Goal: Task Accomplishment & Management: Manage account settings

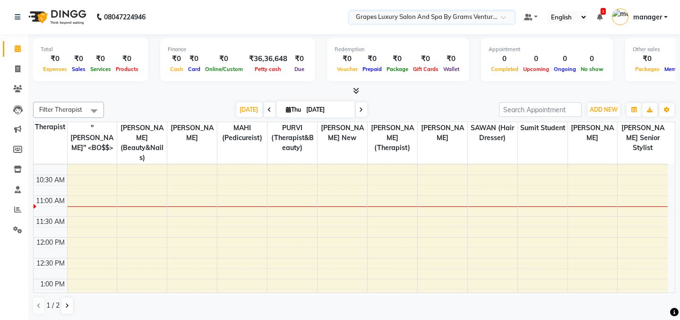
scroll to position [43, 0]
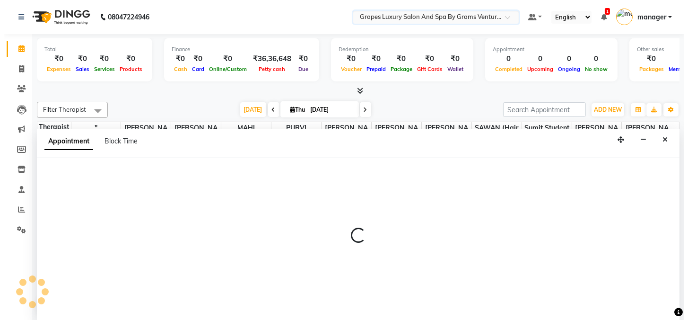
scroll to position [0, 0]
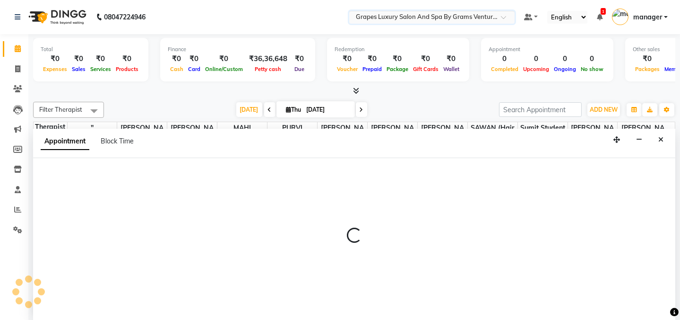
select select "78335"
select select "tentative"
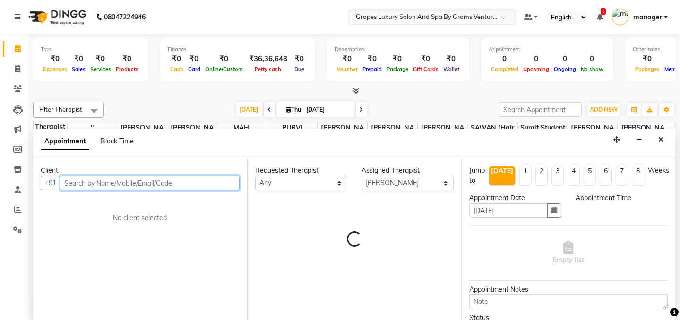
select select "660"
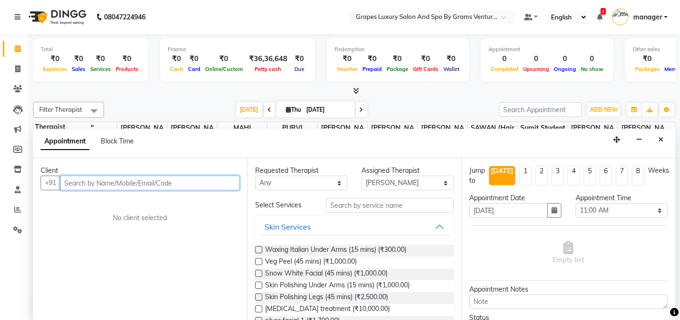
click at [107, 183] on input "text" at bounding box center [150, 182] width 180 height 15
type input "6262585844"
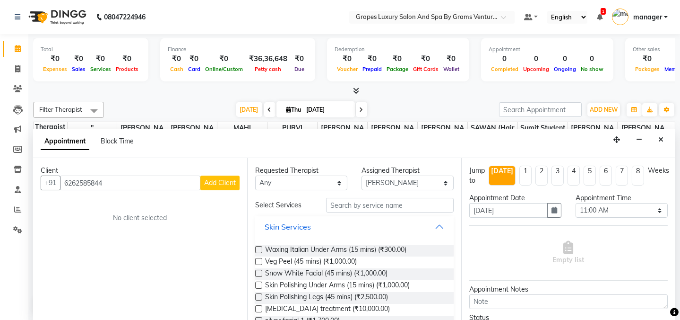
click at [230, 182] on span "Add Client" at bounding box center [220, 182] width 32 height 9
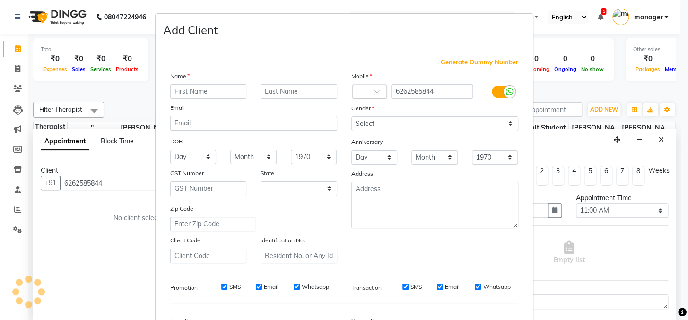
select select "22"
type input "[PERSON_NAME]"
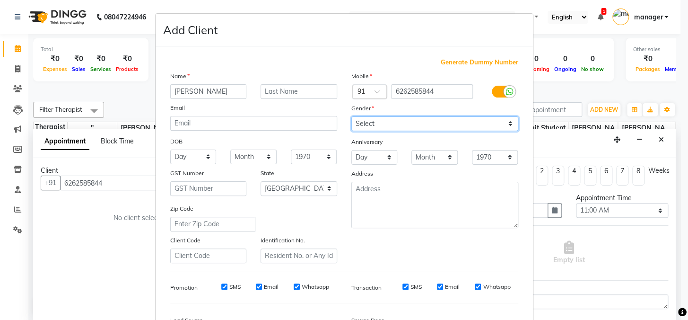
click at [508, 122] on select "Select [DEMOGRAPHIC_DATA] [DEMOGRAPHIC_DATA] Other Prefer Not To Say" at bounding box center [434, 123] width 167 height 15
select select "[DEMOGRAPHIC_DATA]"
click at [351, 116] on select "Select [DEMOGRAPHIC_DATA] [DEMOGRAPHIC_DATA] Other Prefer Not To Say" at bounding box center [434, 123] width 167 height 15
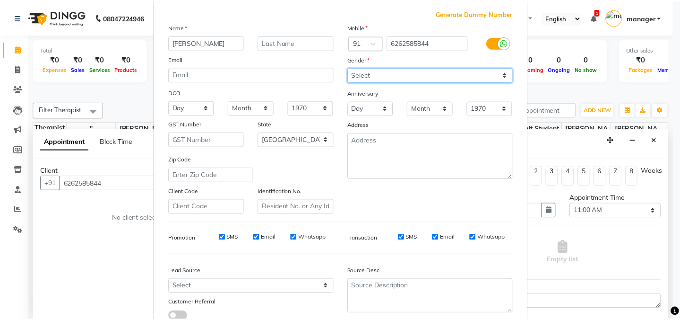
scroll to position [119, 0]
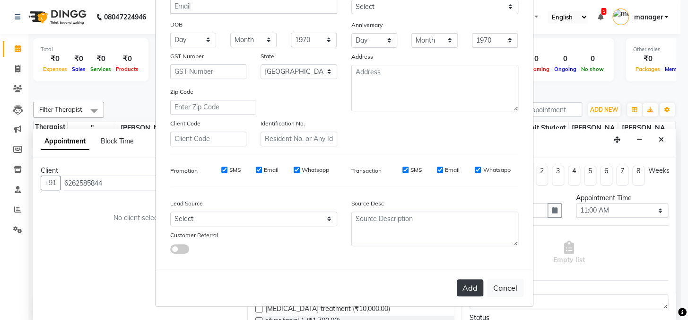
click at [464, 283] on button "Add" at bounding box center [470, 287] width 26 height 17
select select
select select "null"
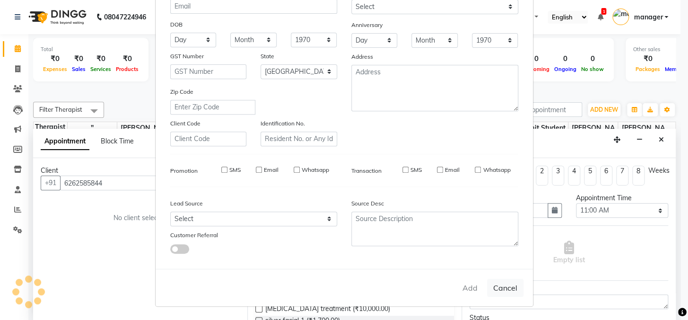
select select
checkbox input "false"
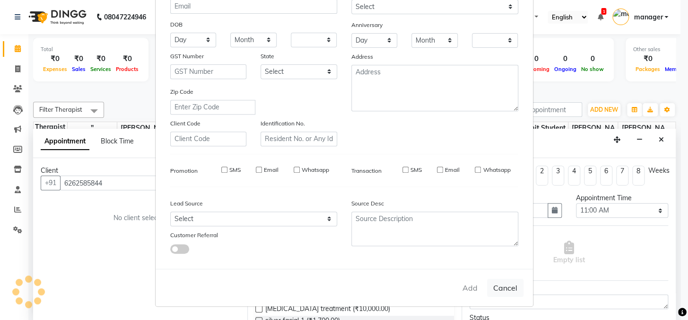
checkbox input "false"
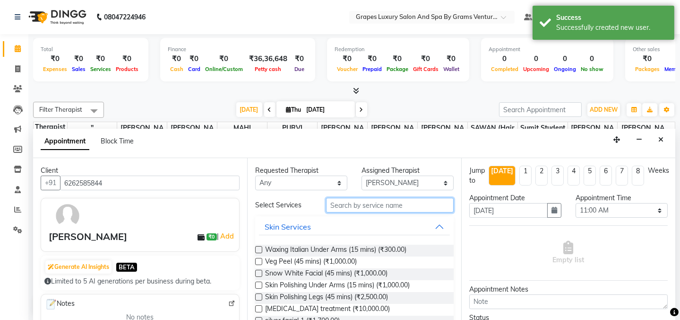
click at [385, 204] on input "text" at bounding box center [390, 205] width 128 height 15
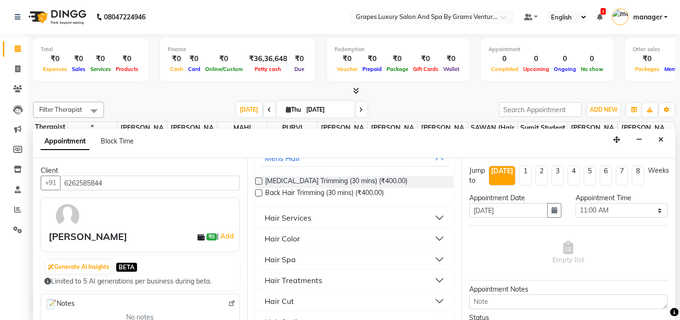
scroll to position [86, 0]
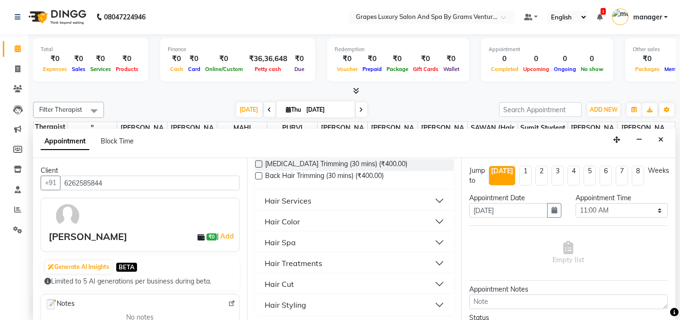
type input "hair"
click at [299, 281] on button "Hair Cut" at bounding box center [354, 283] width 191 height 17
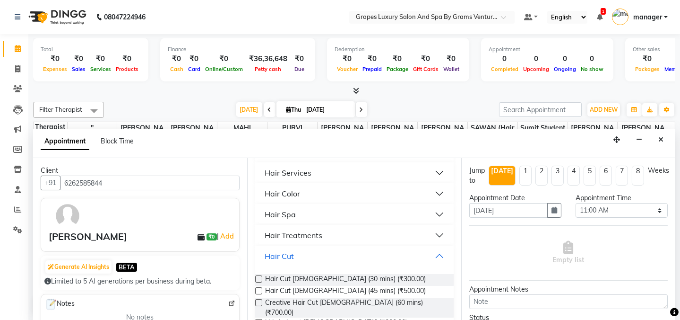
scroll to position [129, 0]
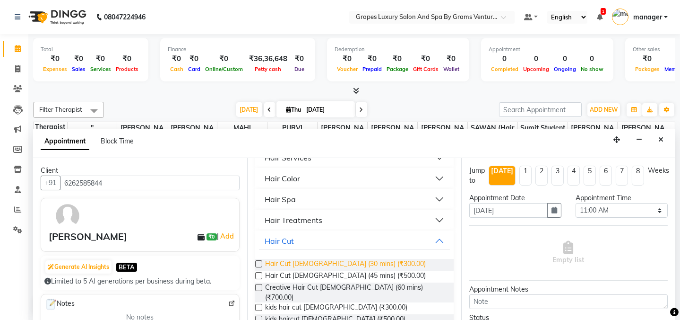
click at [313, 260] on span "Hair Cut [DEMOGRAPHIC_DATA] (30 mins) (₹300.00)" at bounding box center [345, 265] width 161 height 12
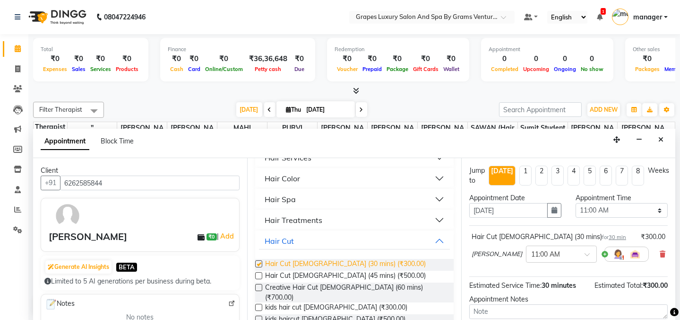
checkbox input "false"
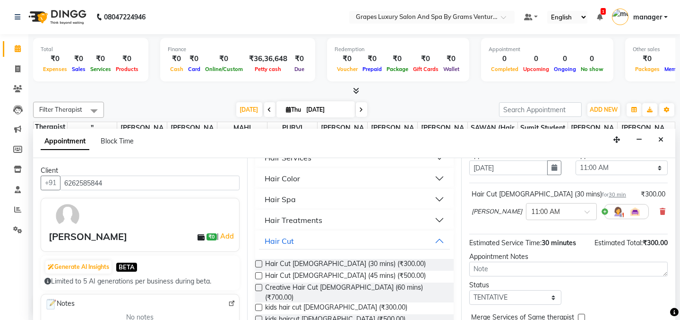
scroll to position [86, 0]
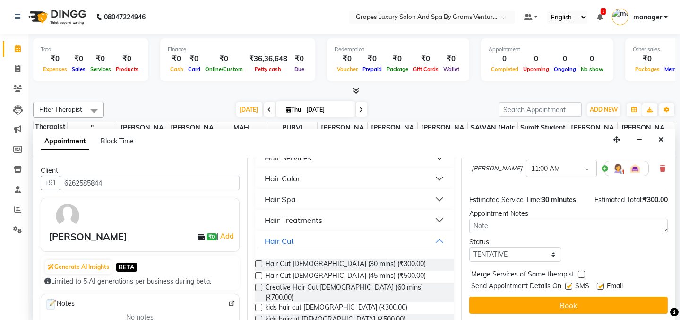
click at [569, 286] on label at bounding box center [569, 285] width 7 height 7
click at [569, 286] on input "checkbox" at bounding box center [569, 287] width 6 height 6
checkbox input "false"
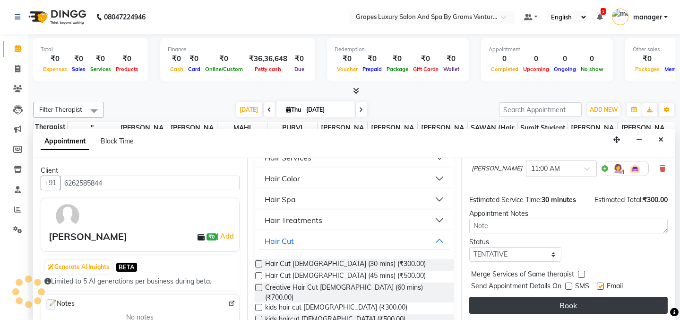
click at [561, 299] on button "Book" at bounding box center [569, 304] width 199 height 17
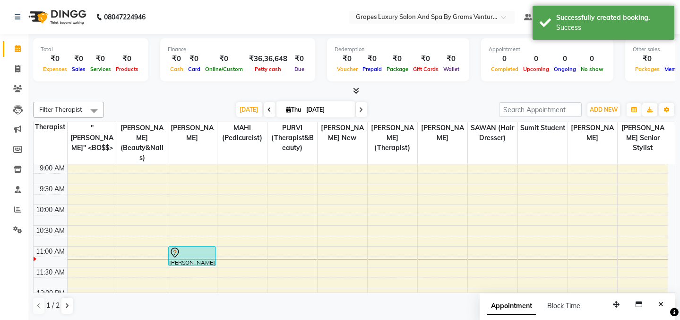
scroll to position [0, 0]
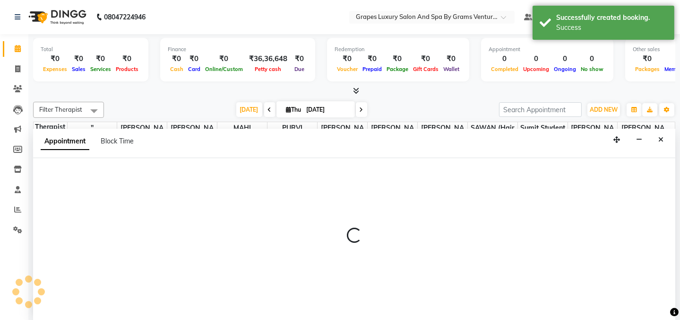
select select "41130"
select select "tentative"
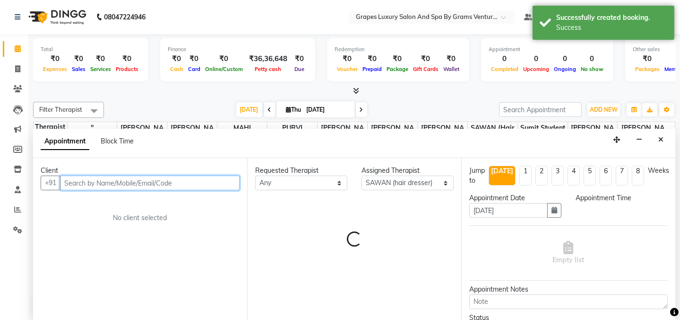
select select "660"
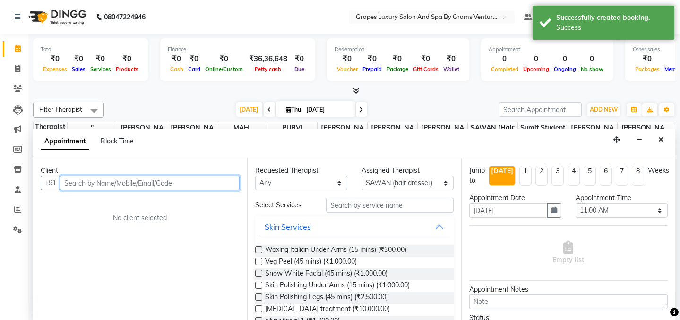
click at [177, 182] on input "text" at bounding box center [150, 182] width 180 height 15
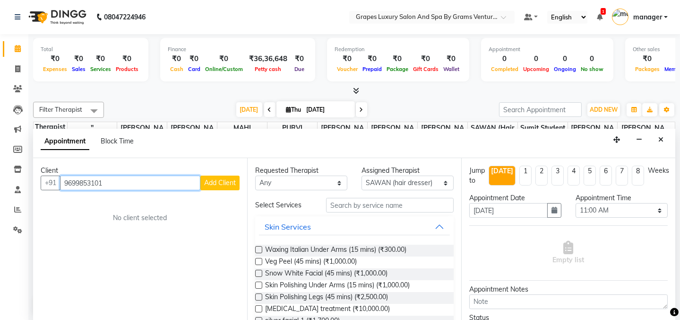
type input "9699853101"
click at [211, 181] on span "Add Client" at bounding box center [220, 182] width 32 height 9
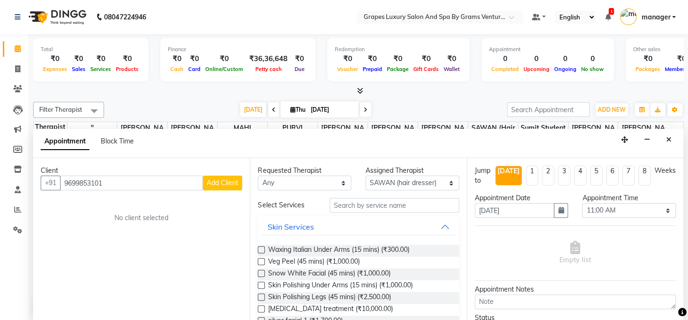
select select "22"
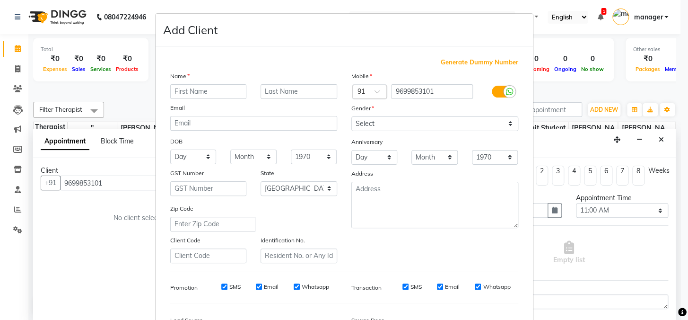
click at [223, 88] on input "text" at bounding box center [208, 91] width 77 height 15
type input "shiv"
click at [497, 122] on select "Select [DEMOGRAPHIC_DATA] [DEMOGRAPHIC_DATA] Other Prefer Not To Say" at bounding box center [434, 123] width 167 height 15
select select "[DEMOGRAPHIC_DATA]"
click at [351, 116] on select "Select [DEMOGRAPHIC_DATA] [DEMOGRAPHIC_DATA] Other Prefer Not To Say" at bounding box center [434, 123] width 167 height 15
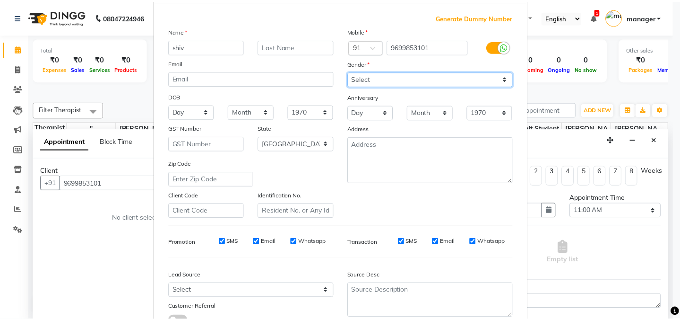
scroll to position [119, 0]
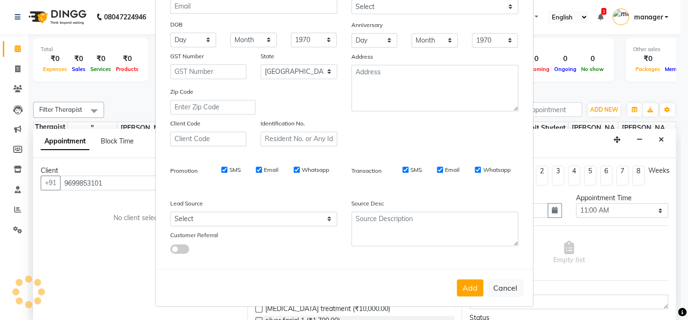
click at [464, 282] on button "Add" at bounding box center [470, 287] width 26 height 17
select select
select select "null"
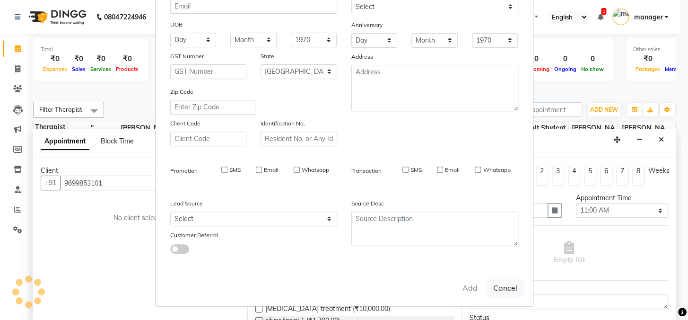
select select
checkbox input "false"
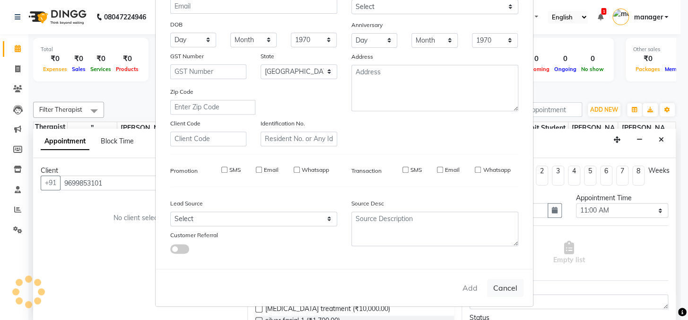
checkbox input "false"
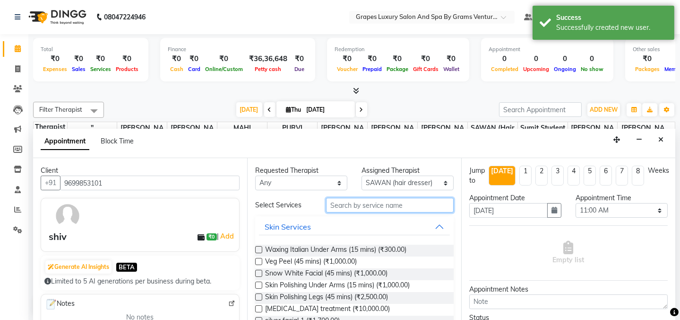
click at [367, 203] on input "text" at bounding box center [390, 205] width 128 height 15
type input "k"
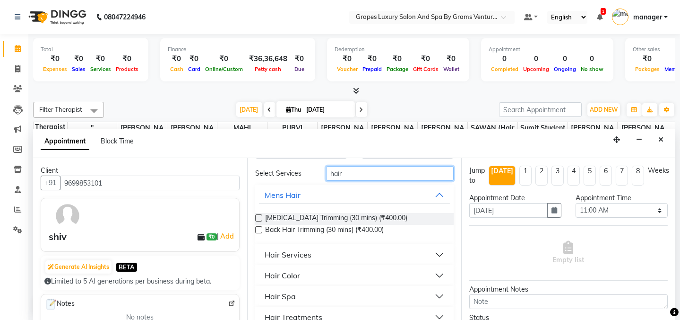
scroll to position [87, 0]
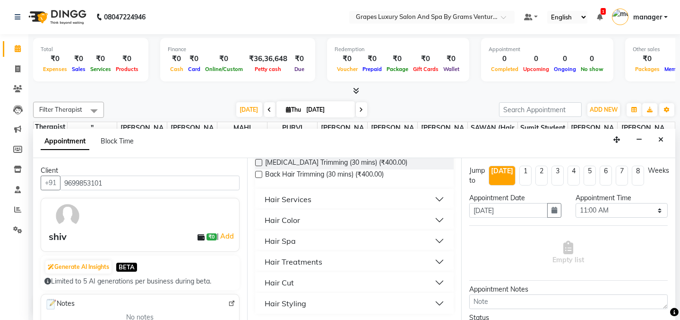
type input "hair"
click at [302, 279] on button "Hair Cut" at bounding box center [354, 282] width 191 height 17
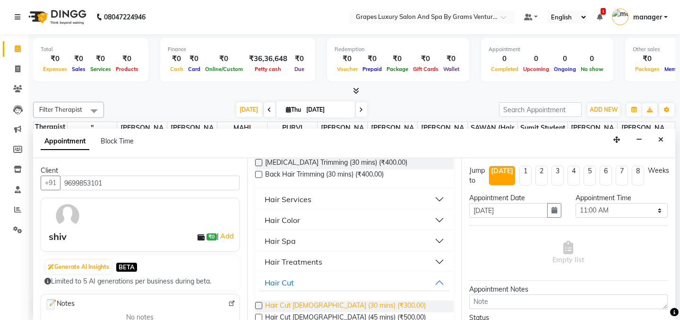
click at [292, 301] on span "Hair Cut [DEMOGRAPHIC_DATA] (30 mins) (₹300.00)" at bounding box center [345, 306] width 161 height 12
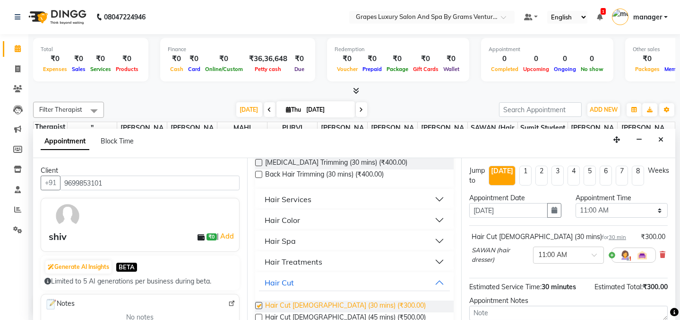
checkbox input "false"
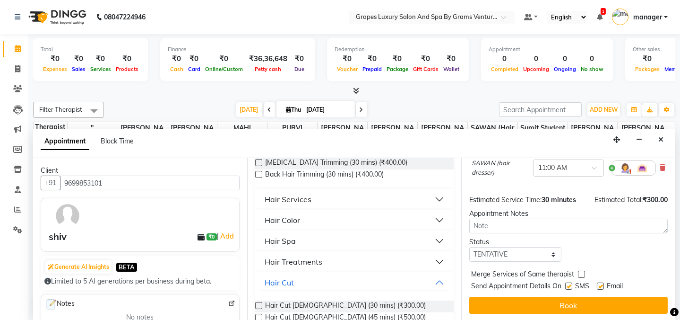
click at [569, 285] on label at bounding box center [569, 285] width 7 height 7
click at [569, 285] on input "checkbox" at bounding box center [569, 287] width 6 height 6
checkbox input "false"
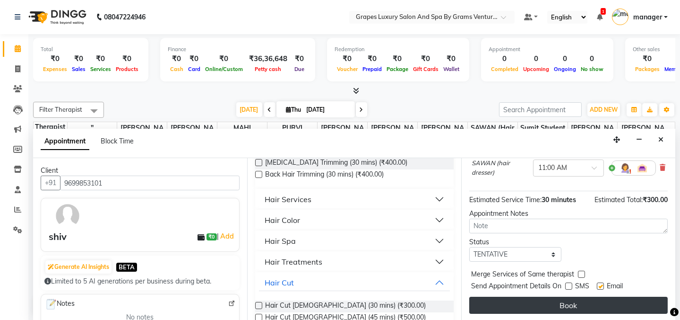
click at [562, 298] on button "Book" at bounding box center [569, 304] width 199 height 17
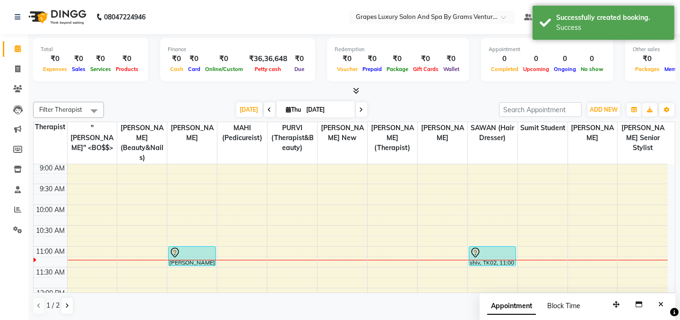
scroll to position [0, 0]
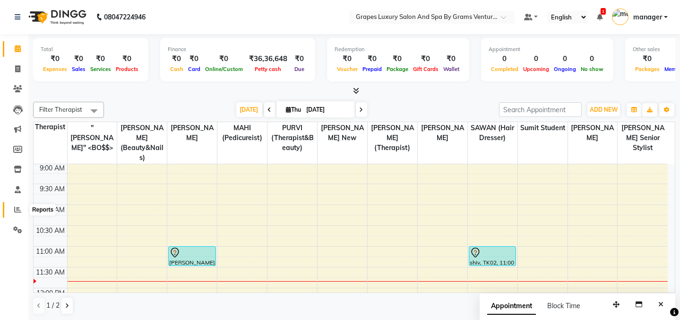
click at [16, 212] on icon at bounding box center [17, 209] width 7 height 7
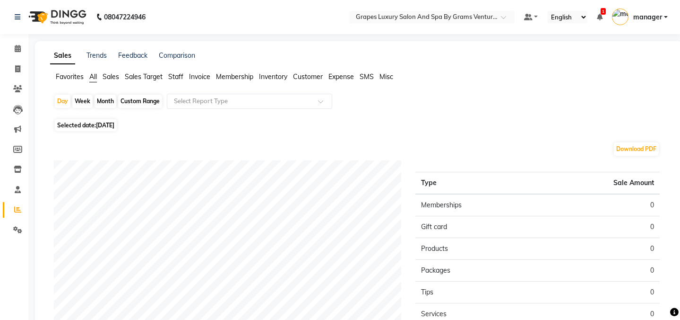
click at [106, 98] on div "Month" at bounding box center [106, 101] width 22 height 13
select select "9"
select select "2025"
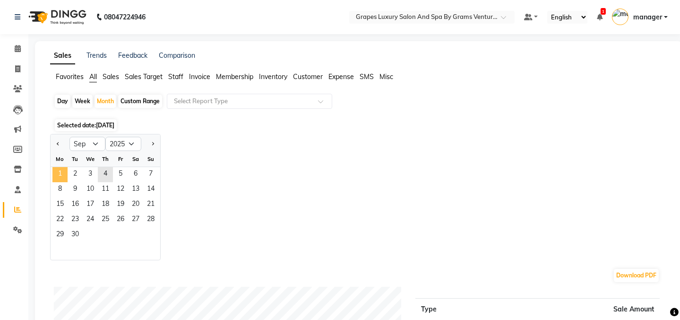
click at [59, 175] on span "1" at bounding box center [59, 174] width 15 height 15
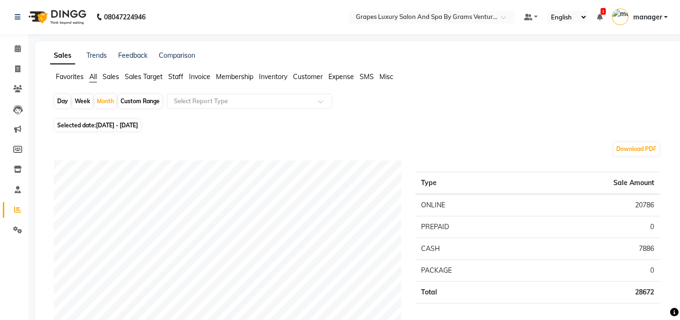
click at [61, 99] on div "Day" at bounding box center [63, 101] width 16 height 13
select select "9"
select select "2025"
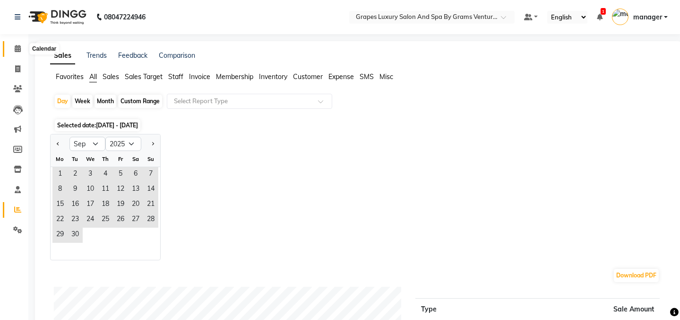
click at [17, 47] on icon at bounding box center [18, 48] width 6 height 7
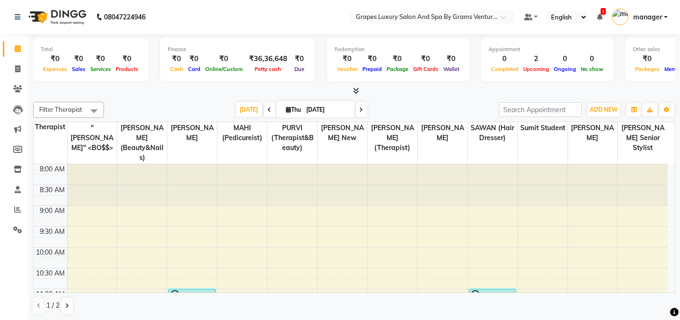
click at [268, 110] on icon at bounding box center [270, 110] width 4 height 6
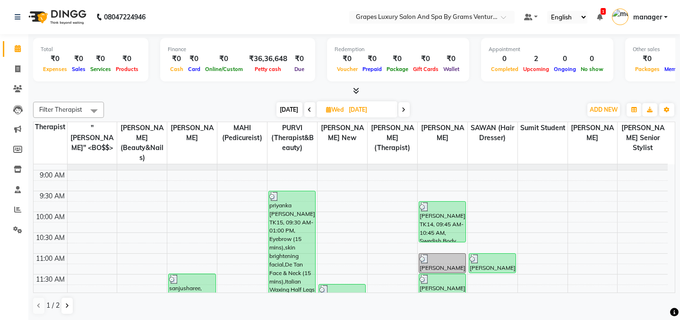
scroll to position [164, 0]
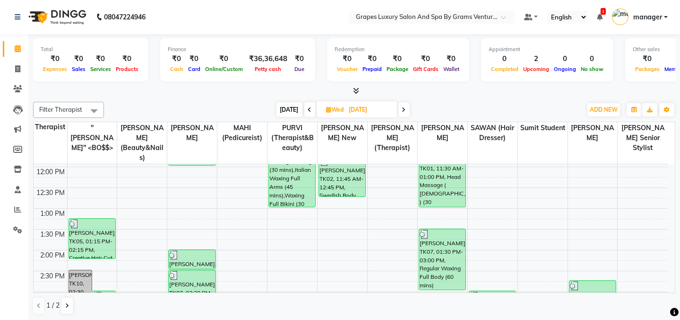
click at [285, 106] on span "[DATE]" at bounding box center [290, 109] width 26 height 15
type input "[DATE]"
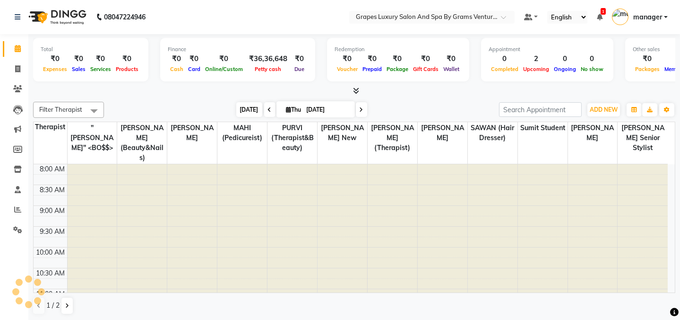
scroll to position [124, 0]
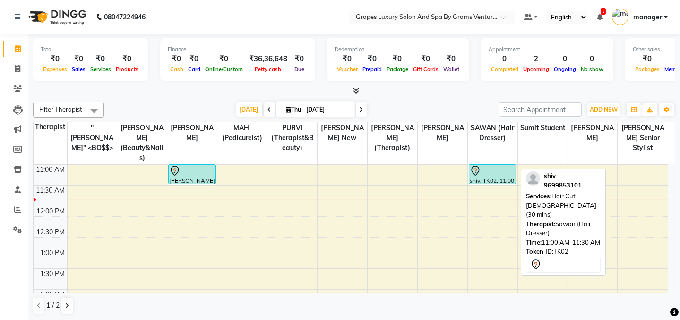
click at [492, 165] on div at bounding box center [492, 170] width 45 height 11
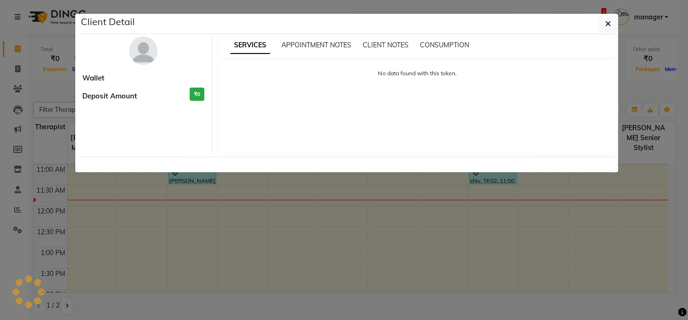
select select "7"
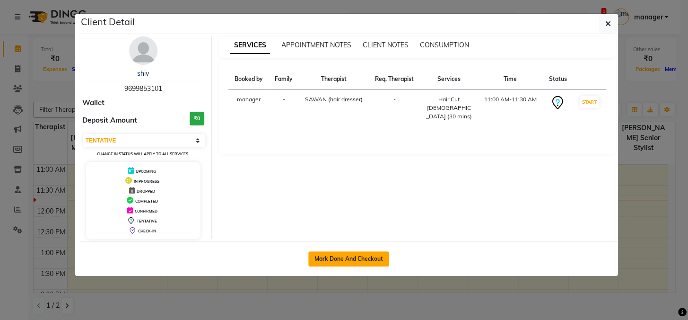
click at [347, 259] on button "Mark Done And Checkout" at bounding box center [348, 258] width 81 height 15
select select "service"
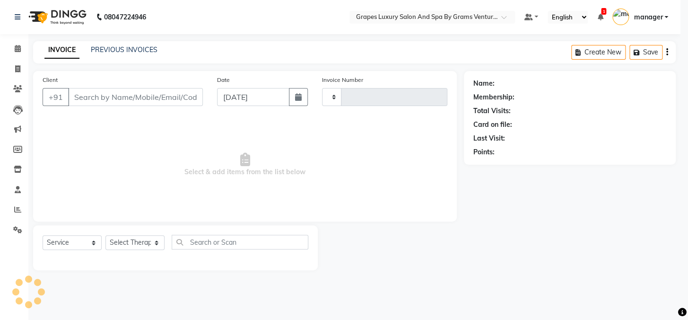
type input "2397"
select select "3585"
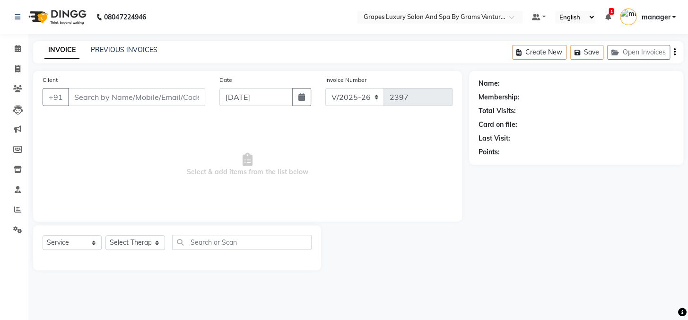
type input "9699853101"
select select "41130"
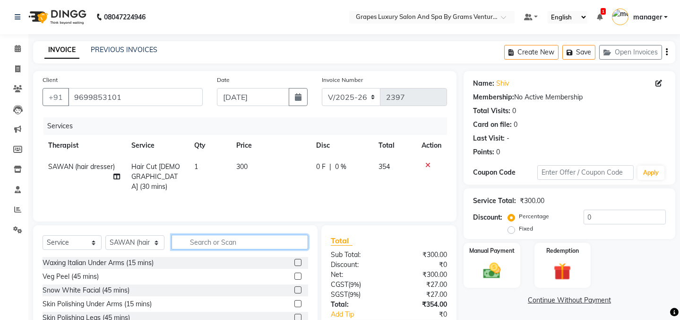
click at [202, 243] on input "text" at bounding box center [240, 242] width 137 height 15
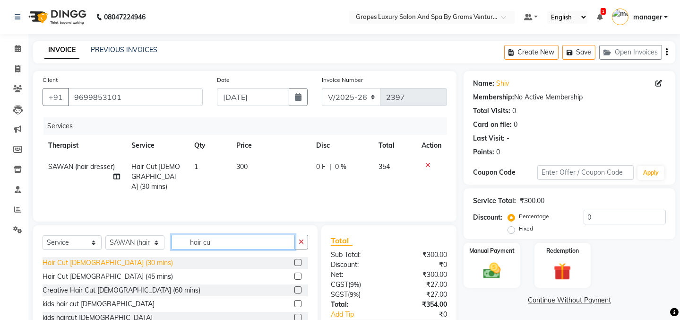
type input "hair cu"
click at [80, 264] on div "Hair Cut [DEMOGRAPHIC_DATA] (30 mins)" at bounding box center [108, 263] width 131 height 10
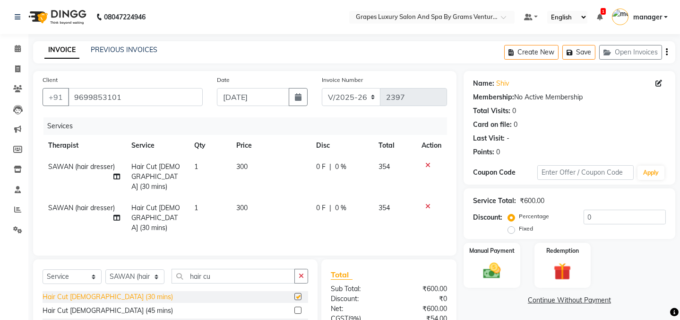
checkbox input "false"
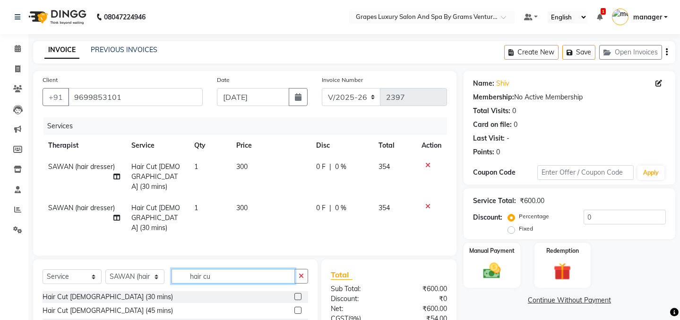
click at [231, 269] on input "hair cu" at bounding box center [233, 276] width 123 height 15
type input "ha"
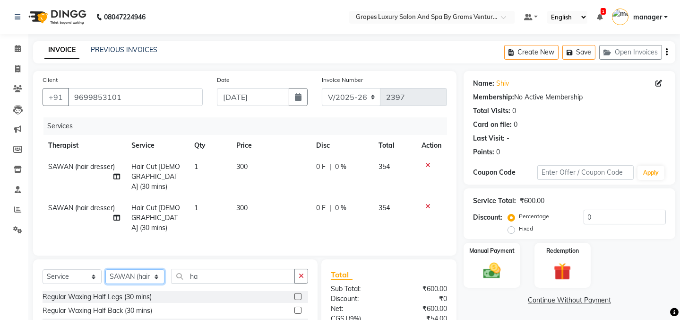
click at [147, 269] on select "Select Therapist Admin ANIL (stylish) [PERSON_NAME] hair [PERSON_NAME] (beauty&…" at bounding box center [134, 276] width 59 height 15
click at [60, 203] on span "SAWAN (hair dresser)" at bounding box center [81, 207] width 67 height 9
select select "41130"
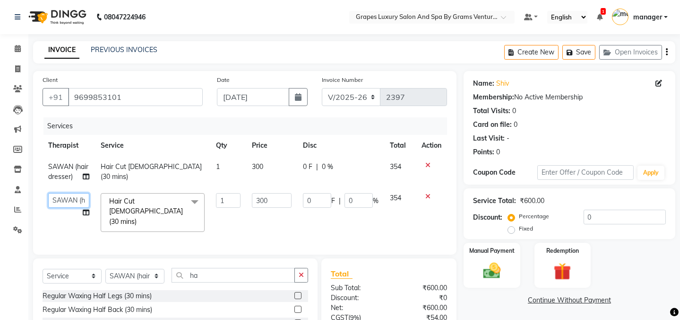
click at [62, 206] on select "Admin ANIL (stylish) [PERSON_NAME] hair [PERSON_NAME] (beauty&nails) avni new […" at bounding box center [68, 200] width 41 height 15
select select "78335"
click at [205, 272] on input "ha" at bounding box center [233, 275] width 123 height 15
type input "h"
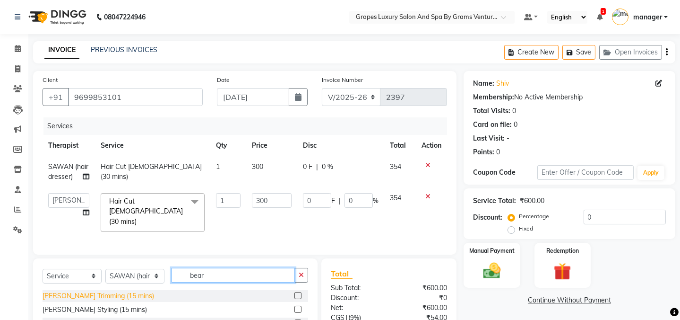
type input "bear"
click at [64, 291] on div "[PERSON_NAME] Trimming (15 mins)" at bounding box center [99, 296] width 112 height 10
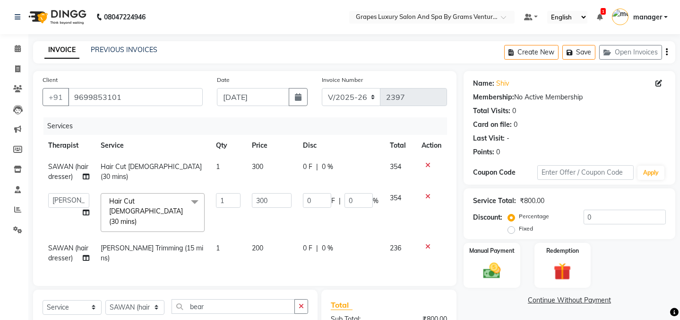
checkbox input "false"
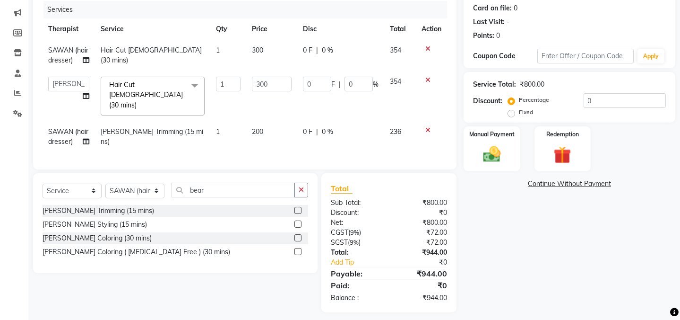
click at [535, 246] on div "Name: Shiv Membership: No Active Membership Total Visits: 0 Card on file: 0 Las…" at bounding box center [573, 133] width 219 height 357
click at [497, 153] on img at bounding box center [492, 154] width 29 height 21
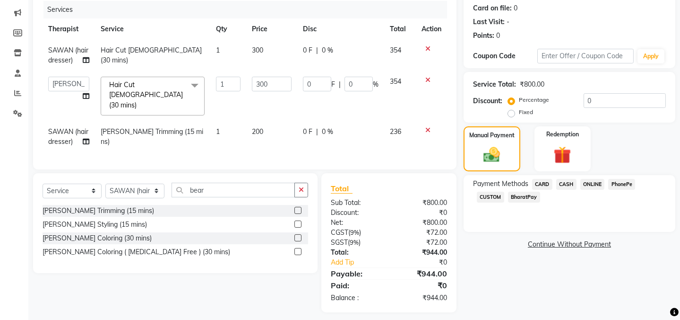
click at [562, 183] on span "CASH" at bounding box center [567, 184] width 20 height 11
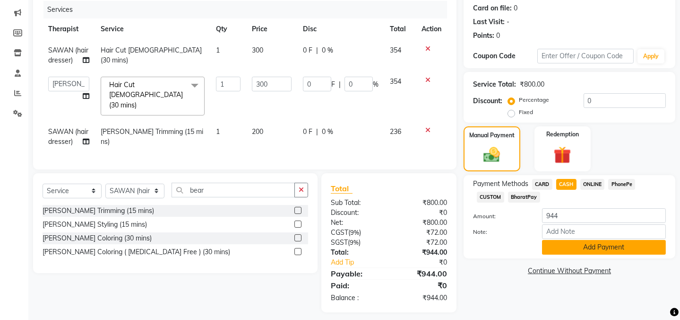
click at [614, 246] on button "Add Payment" at bounding box center [604, 247] width 124 height 15
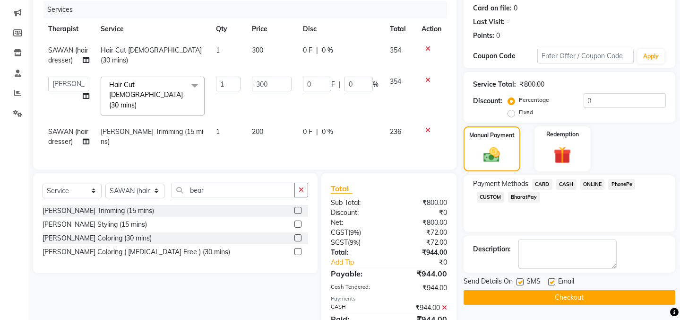
click at [521, 280] on label at bounding box center [520, 281] width 7 height 7
click at [521, 280] on input "checkbox" at bounding box center [520, 282] width 6 height 6
checkbox input "false"
click at [550, 281] on label at bounding box center [552, 281] width 7 height 7
click at [550, 281] on input "checkbox" at bounding box center [552, 282] width 6 height 6
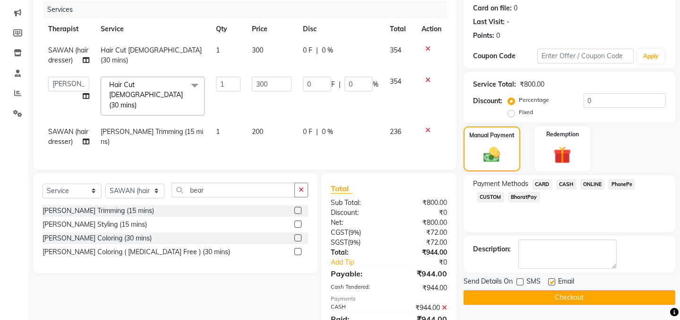
checkbox input "false"
click at [545, 296] on button "Checkout" at bounding box center [570, 297] width 212 height 15
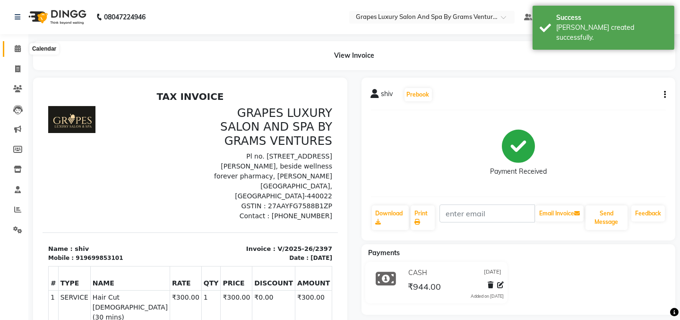
click at [17, 49] on icon at bounding box center [18, 48] width 6 height 7
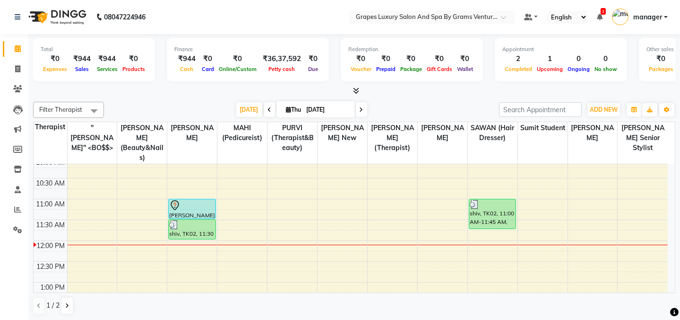
scroll to position [82, 0]
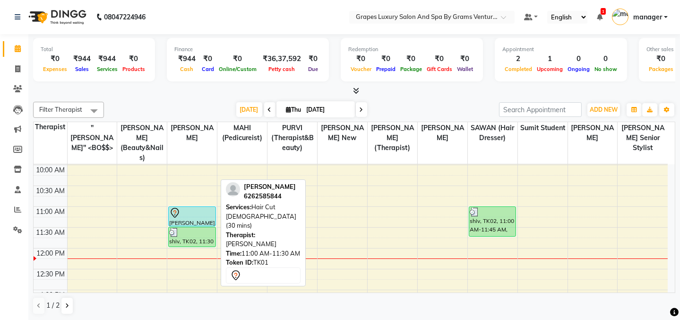
click at [183, 207] on div at bounding box center [191, 212] width 45 height 11
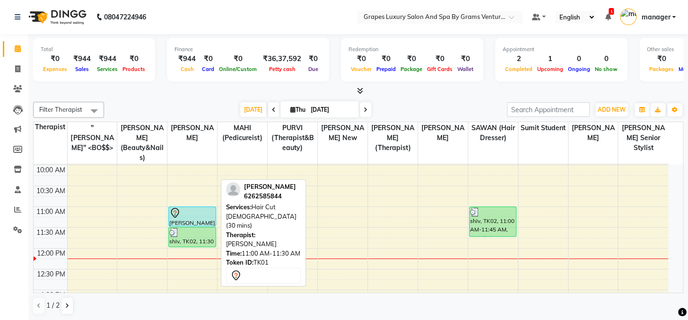
select select "7"
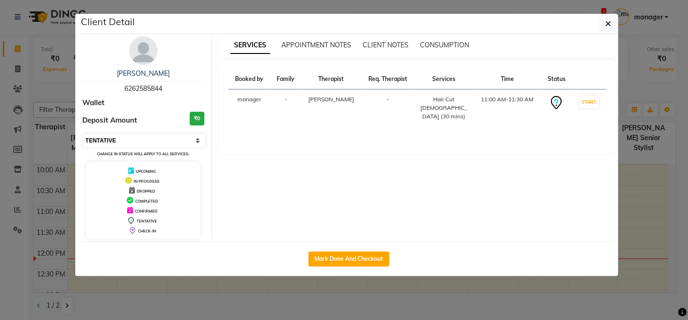
click at [151, 140] on select "Select IN SERVICE CONFIRMED TENTATIVE CHECK IN MARK DONE DROPPED UPCOMING" at bounding box center [144, 140] width 122 height 13
click at [606, 24] on icon "button" at bounding box center [608, 24] width 6 height 8
